Goal: Task Accomplishment & Management: Manage account settings

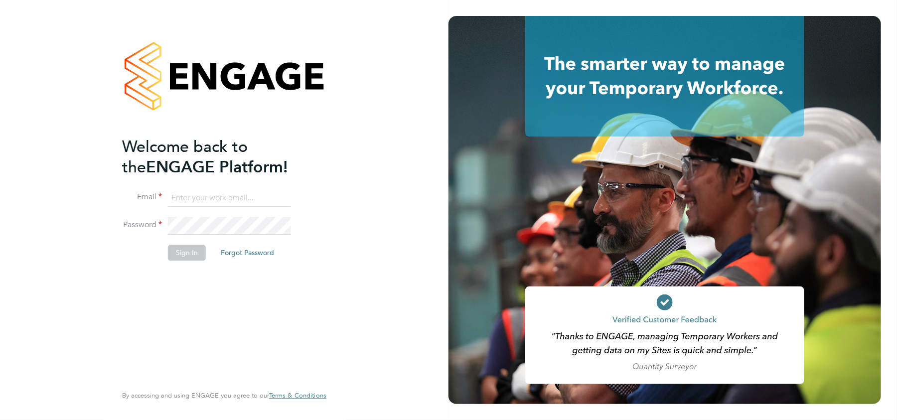
click at [208, 203] on input at bounding box center [229, 198] width 123 height 18
type input "danielle.harris@uk.g4s.com"
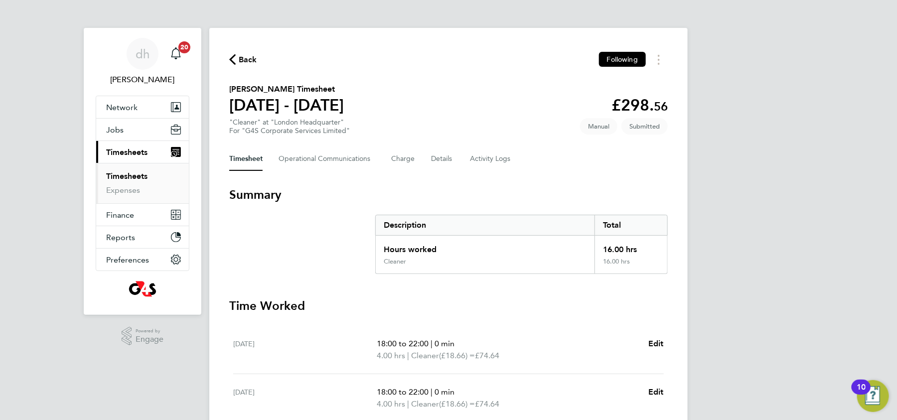
scroll to position [294, 0]
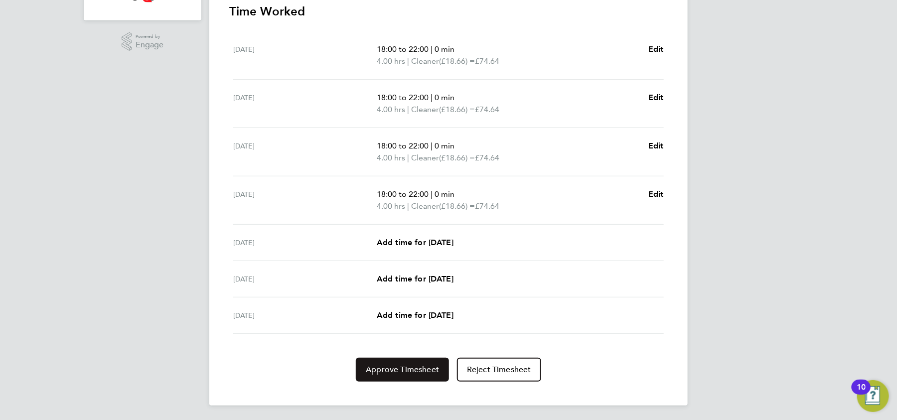
click at [437, 369] on span "Approve Timesheet" at bounding box center [402, 370] width 73 height 10
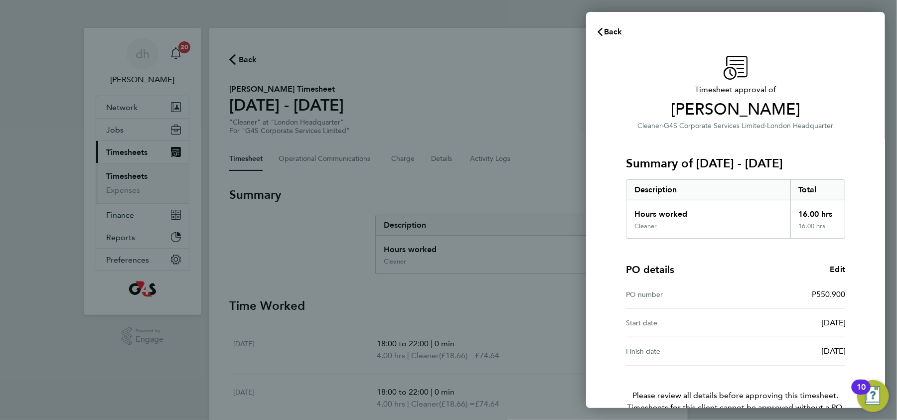
scroll to position [56, 0]
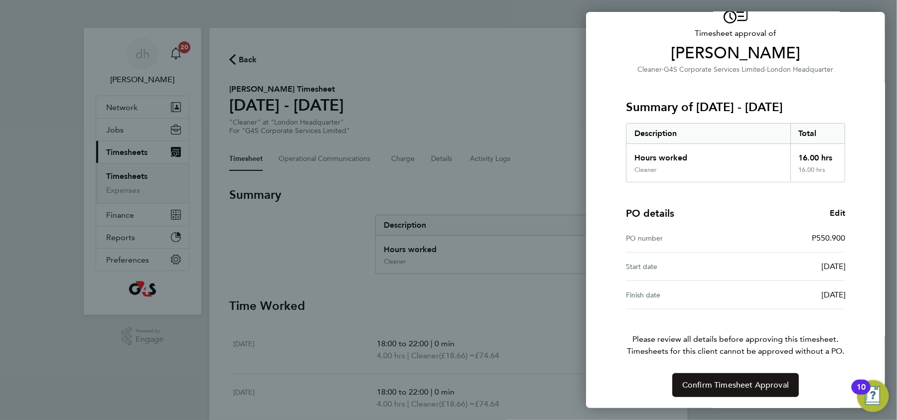
click at [739, 380] on span "Confirm Timesheet Approval" at bounding box center [735, 385] width 107 height 10
